Goal: Check status

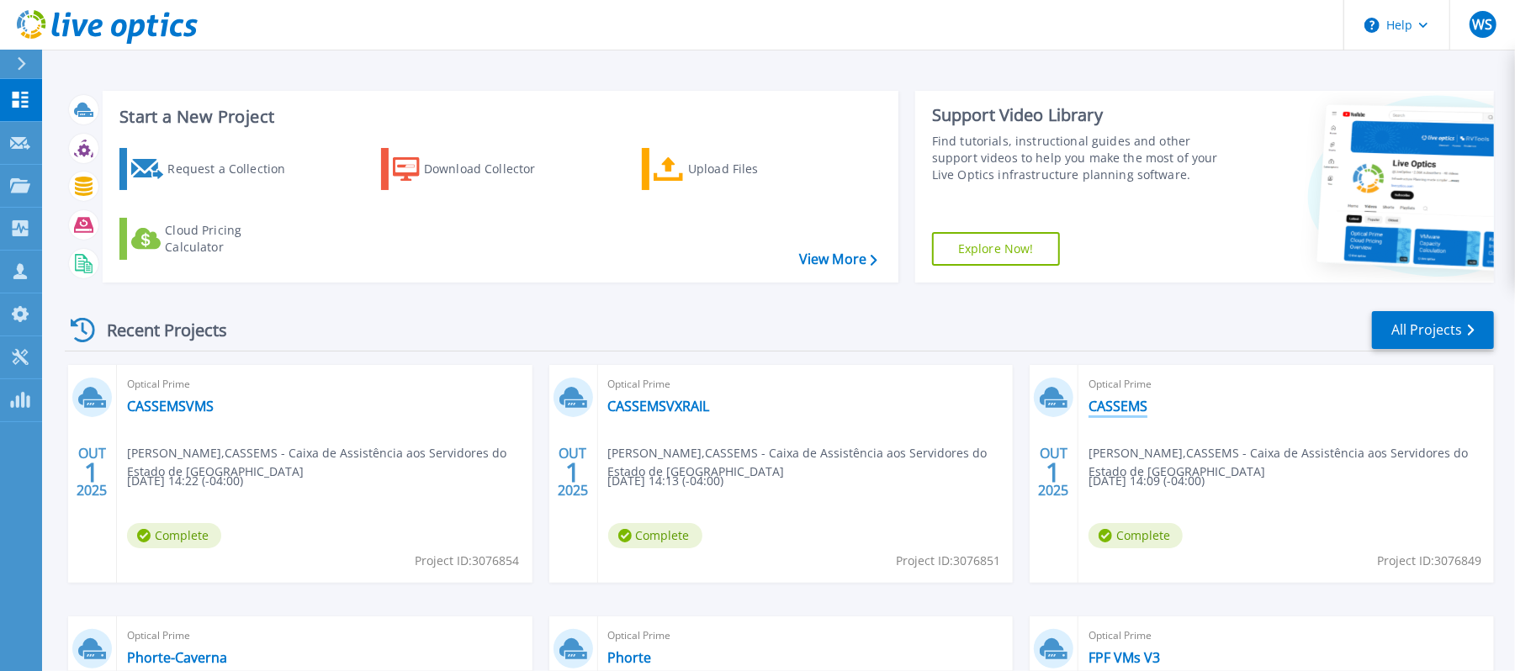
click at [1120, 402] on link "CASSEMS" at bounding box center [1118, 406] width 59 height 17
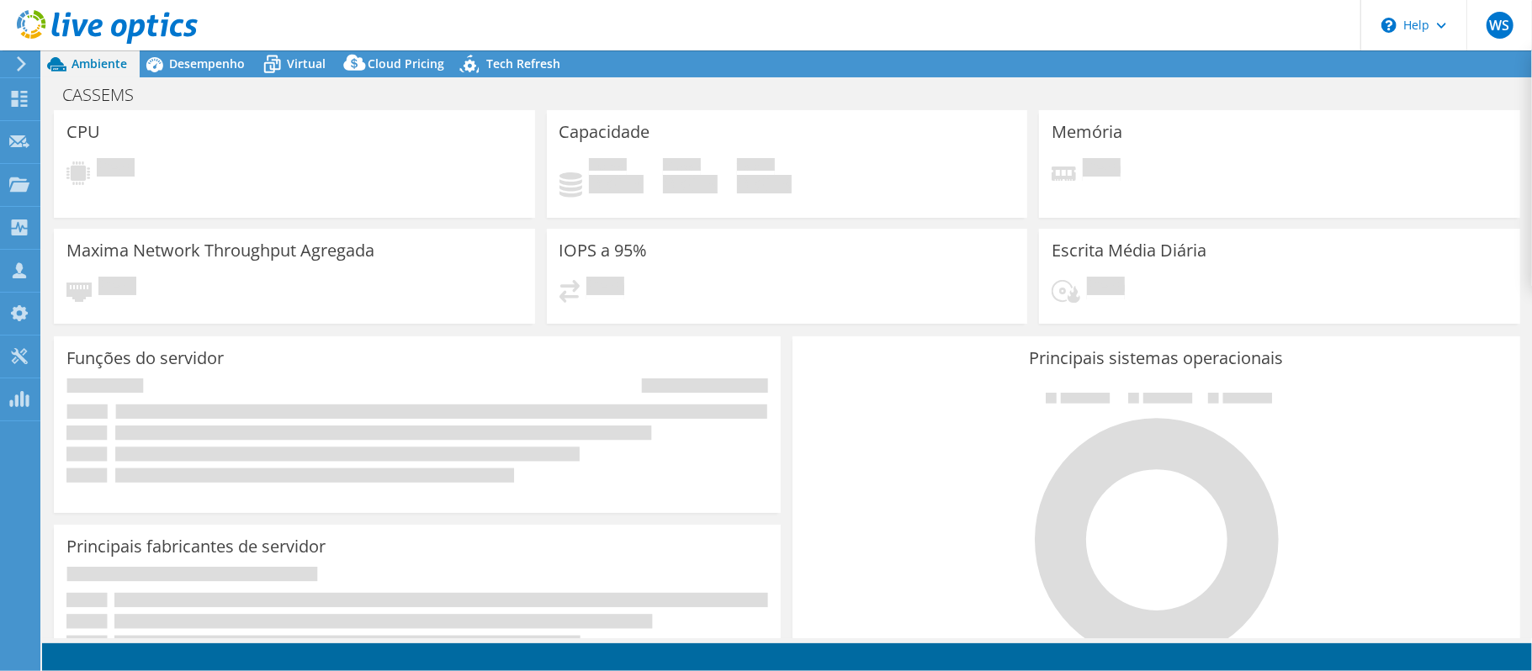
select select "USD"
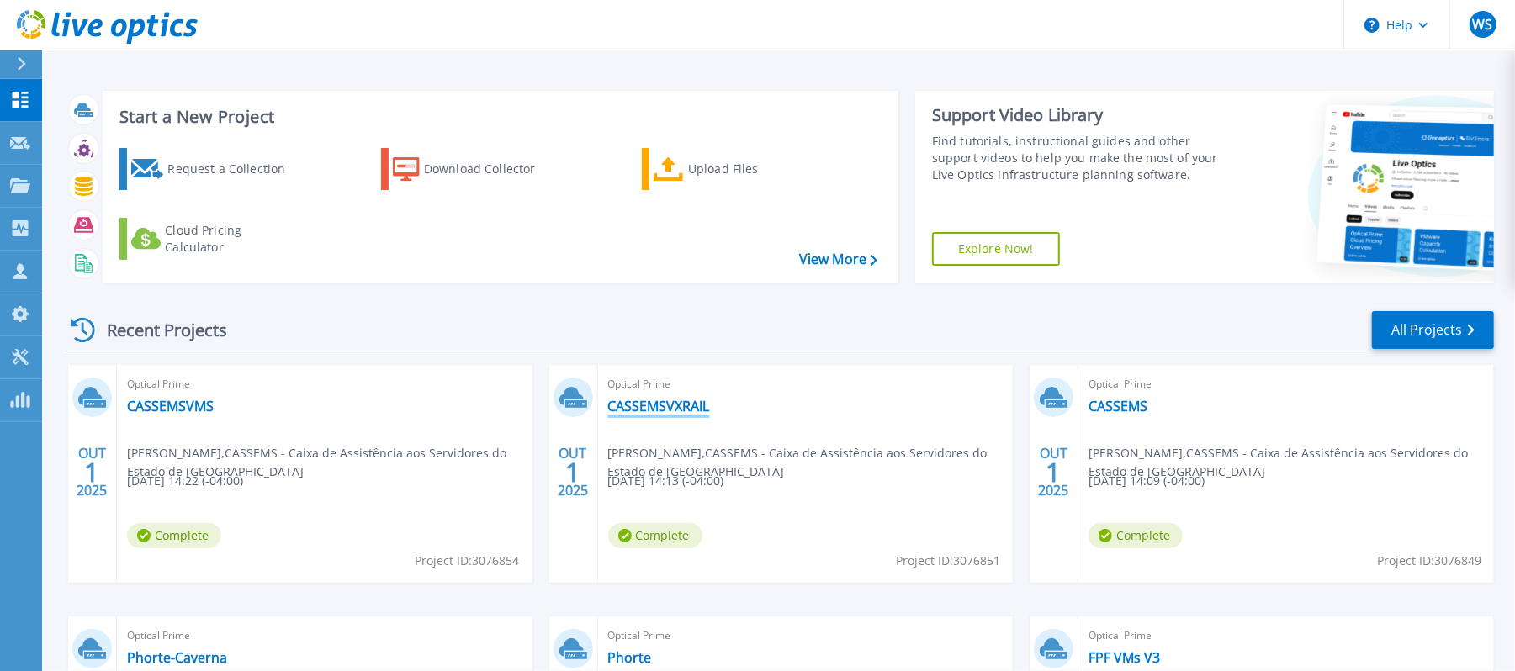
click at [670, 409] on link "CASSEMSVXRAIL" at bounding box center [659, 406] width 102 height 17
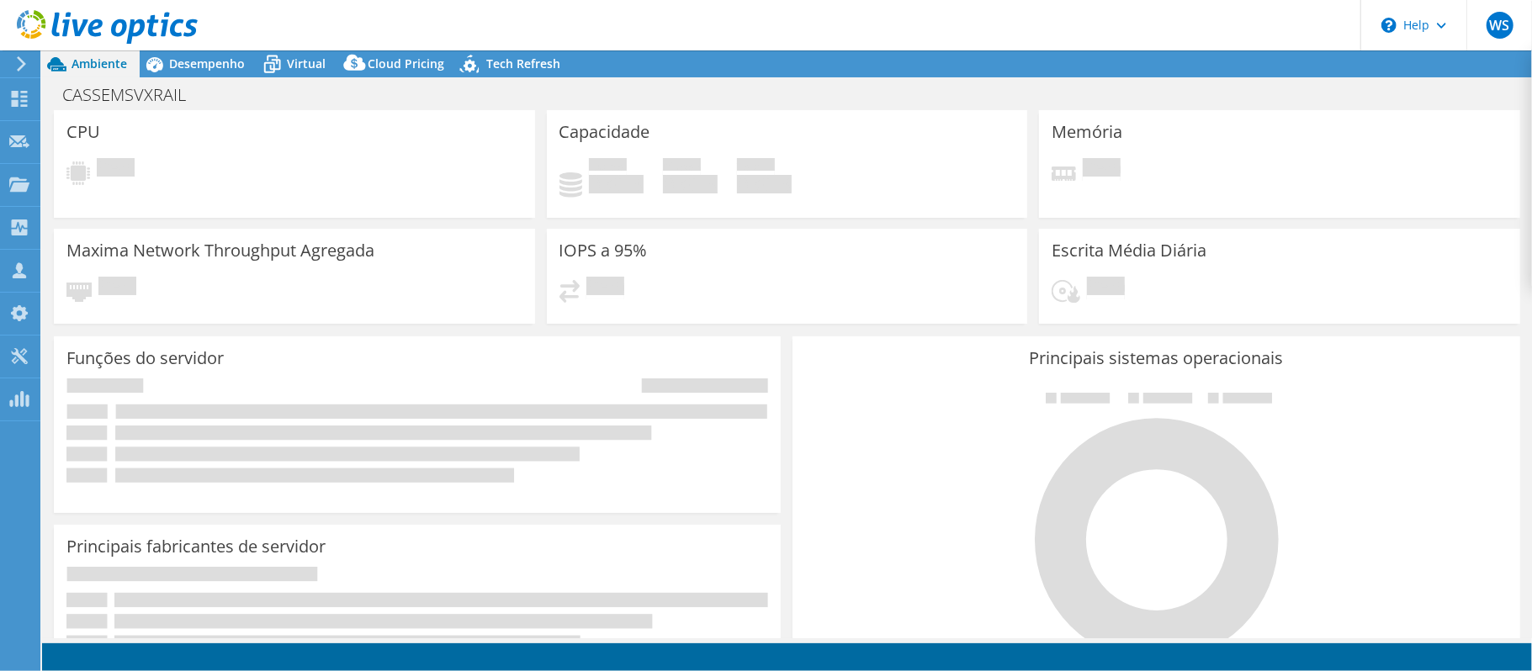
select select "USD"
